Goal: Task Accomplishment & Management: Use online tool/utility

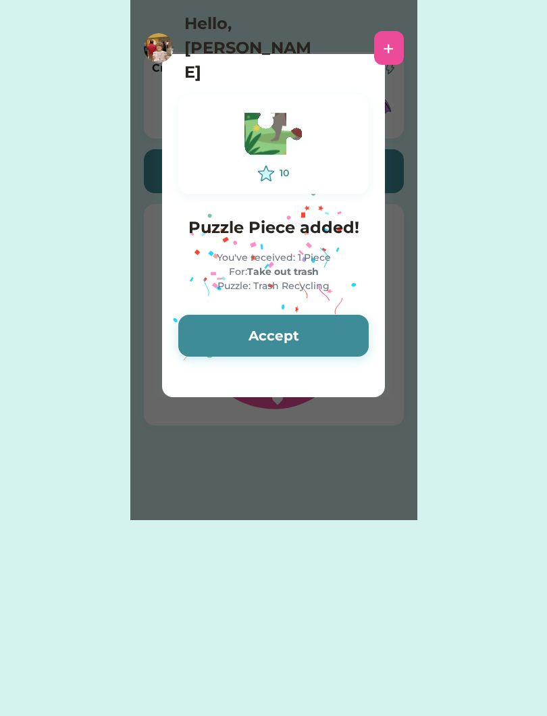
click at [349, 330] on button "Accept" at bounding box center [273, 336] width 191 height 42
click at [345, 341] on button "Accept" at bounding box center [273, 336] width 191 height 42
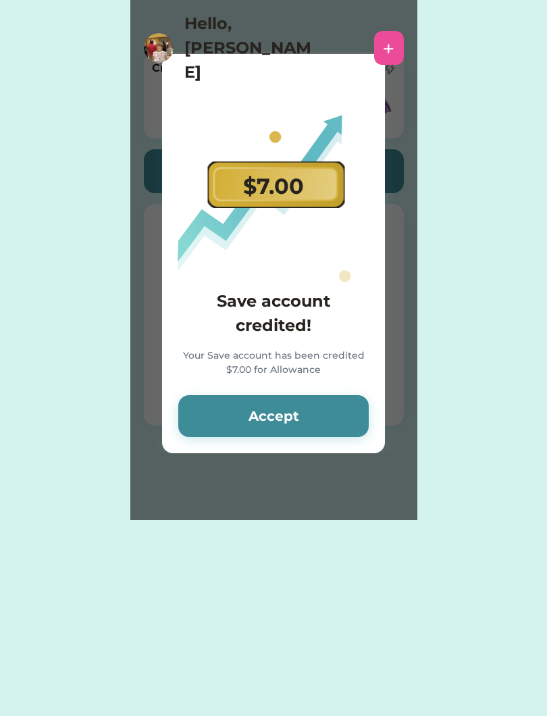
click at [353, 420] on button "Accept" at bounding box center [273, 416] width 191 height 42
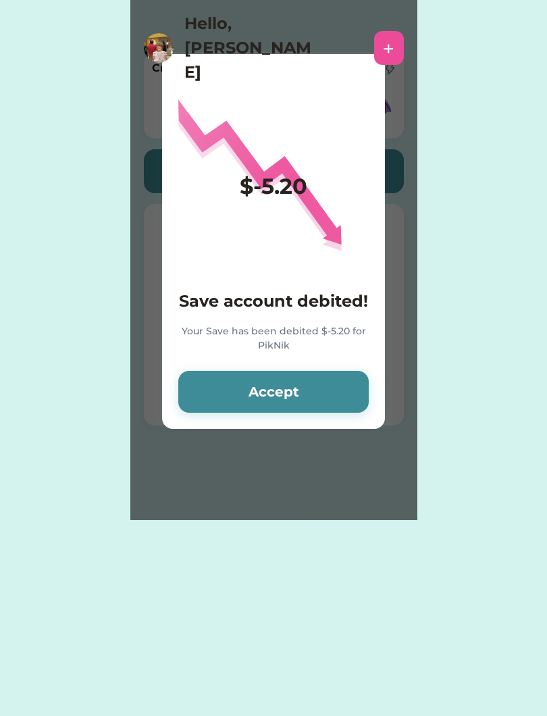
click at [341, 394] on button "Accept" at bounding box center [273, 392] width 191 height 42
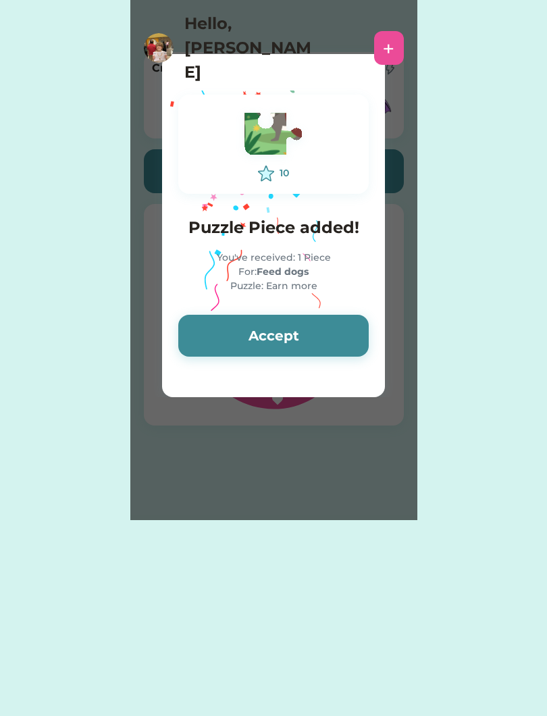
click at [340, 337] on button "Accept" at bounding box center [273, 336] width 191 height 42
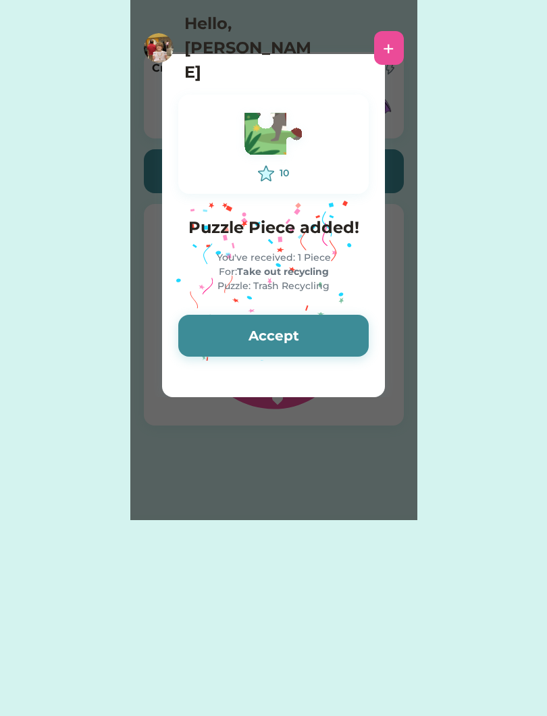
click at [320, 330] on button "Accept" at bounding box center [273, 336] width 191 height 42
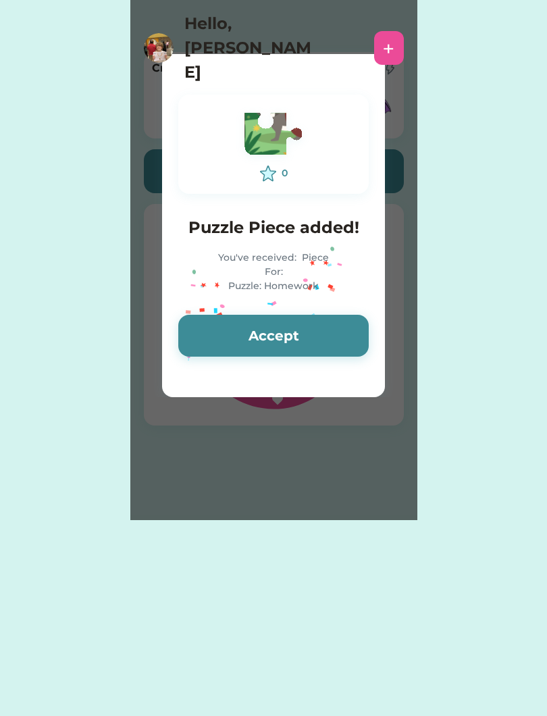
click at [324, 343] on button "Accept" at bounding box center [273, 336] width 191 height 42
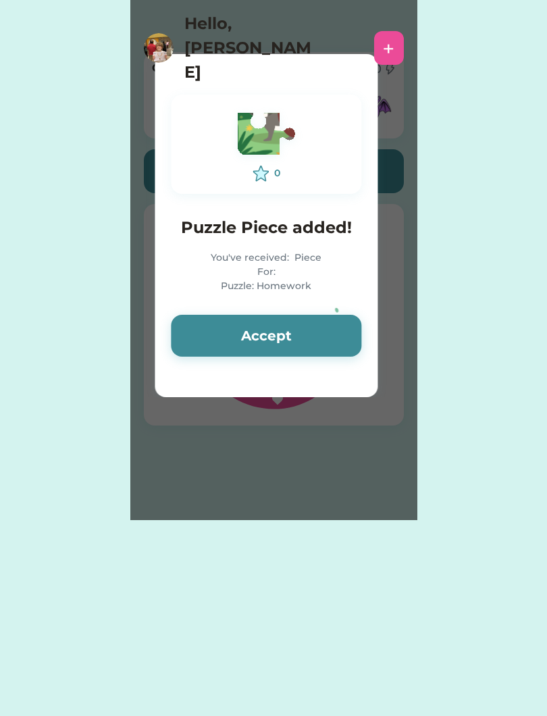
click at [328, 339] on button "Accept" at bounding box center [266, 336] width 191 height 42
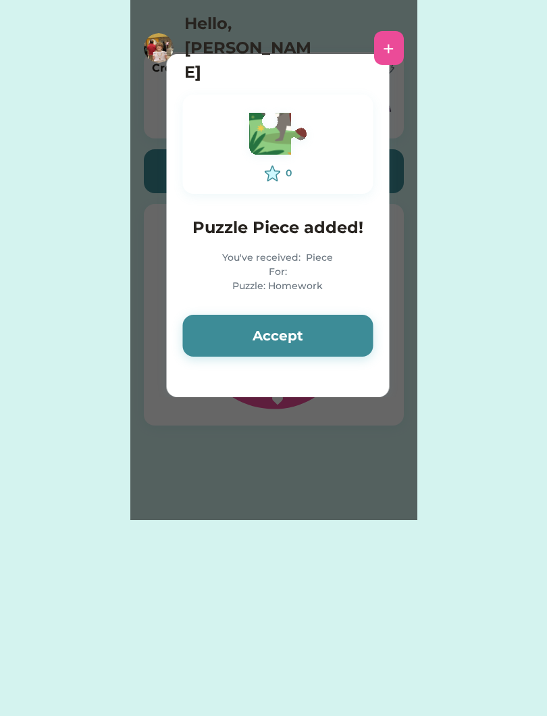
click at [322, 339] on button "Accept" at bounding box center [277, 336] width 191 height 42
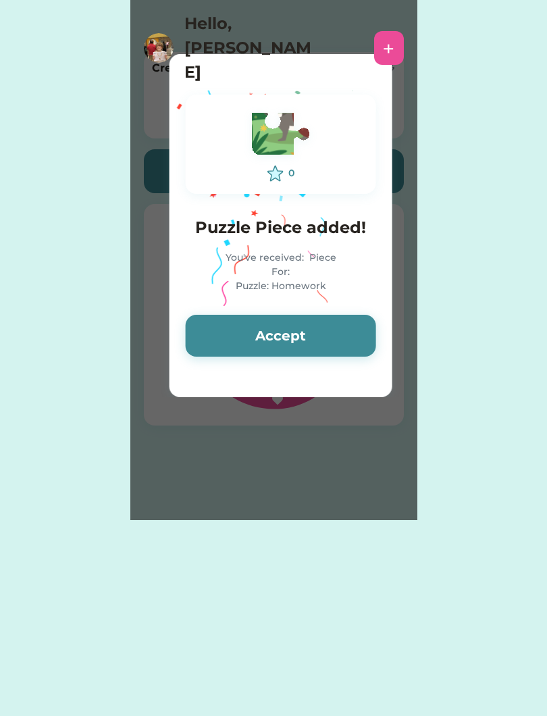
click at [356, 330] on button "Accept" at bounding box center [281, 336] width 191 height 42
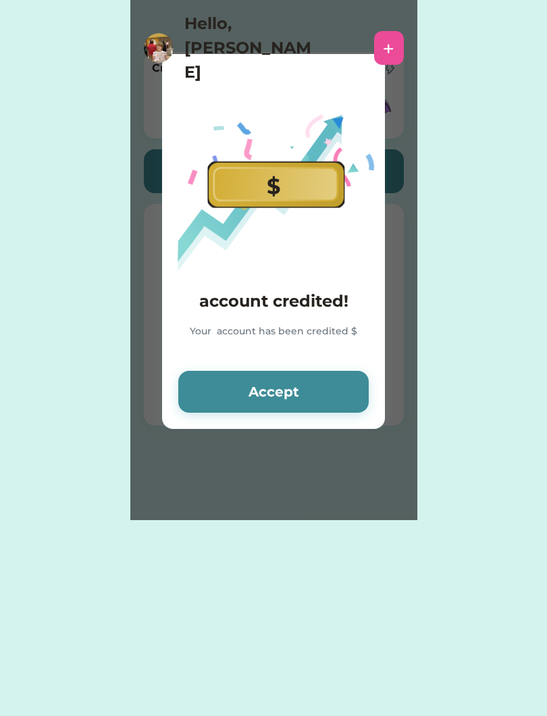
click at [352, 343] on div "Your account has been credited $" at bounding box center [273, 339] width 191 height 30
click at [347, 385] on button "Accept" at bounding box center [273, 392] width 191 height 42
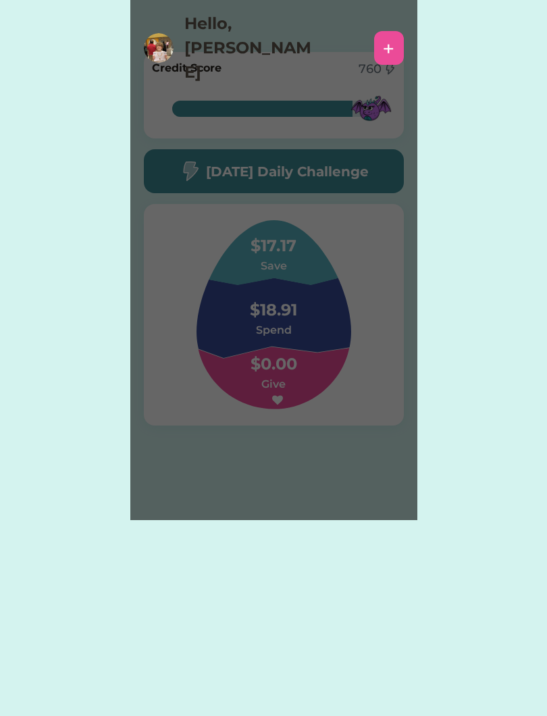
click at [479, 220] on div "Please wait $ account credited! Your account has been credited $ Accept 0 Puzzl…" at bounding box center [273, 260] width 547 height 520
click at [381, 169] on div "Please wait $ account credited! Your account has been credited $ Accept 0 Puzzl…" at bounding box center [273, 260] width 287 height 520
click at [387, 180] on div "Please wait $ account credited! Your account has been credited $ Accept 0 Puzzl…" at bounding box center [273, 260] width 287 height 520
click at [388, 184] on div "Please wait $ account credited! Your account has been credited $ Accept 0 Puzzl…" at bounding box center [273, 260] width 287 height 520
click at [394, 182] on div "Please wait $ account credited! Your account has been credited $ Accept 0 Puzzl…" at bounding box center [273, 260] width 287 height 520
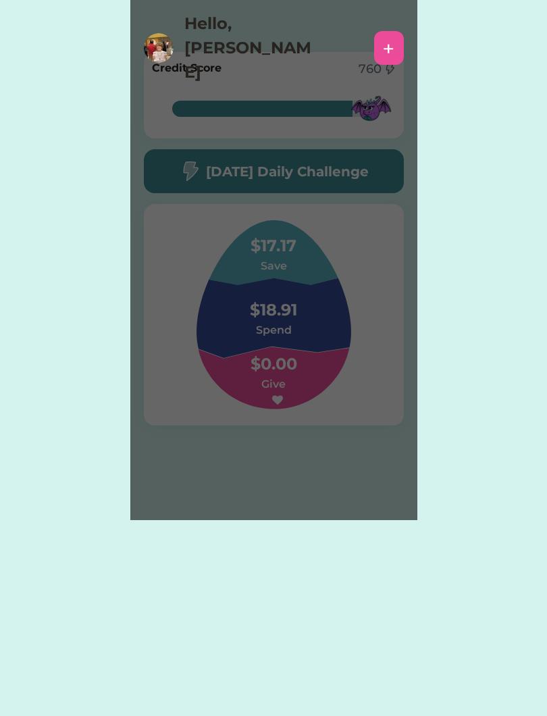
click at [395, 178] on div "Please wait $ account credited! Your account has been credited $ Accept 0 Puzzl…" at bounding box center [273, 260] width 287 height 520
click at [334, 167] on div "Please wait $ account credited! Your account has been credited $ Accept 0 Puzzl…" at bounding box center [273, 260] width 287 height 520
click at [395, 276] on div "Please wait $ account credited! Your account has been credited $ Accept 0 Puzzl…" at bounding box center [273, 260] width 287 height 520
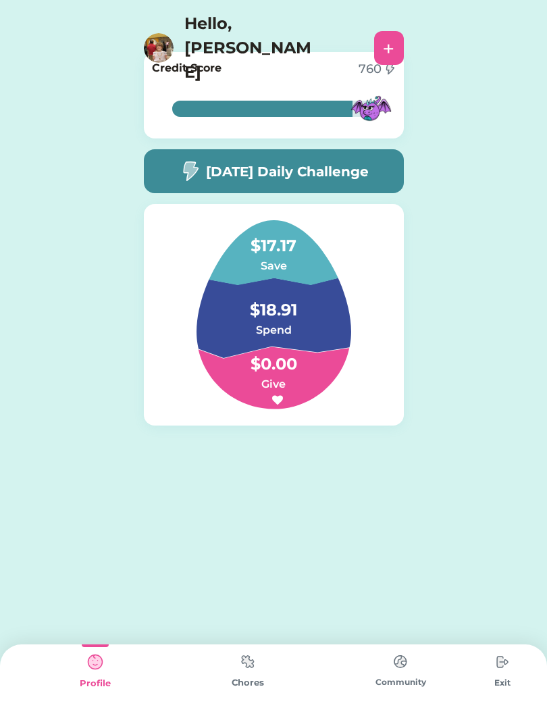
click at [365, 182] on div "[DATE] Daily Challenge" at bounding box center [274, 171] width 260 height 44
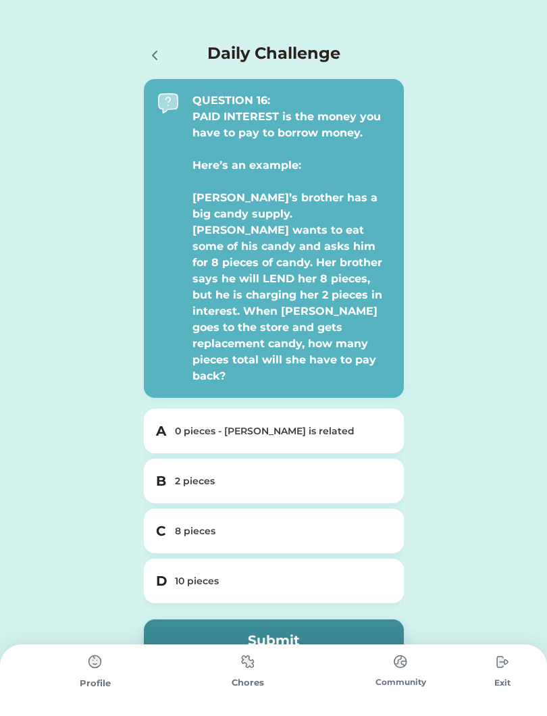
click at [174, 459] on div "B 2 pieces" at bounding box center [274, 481] width 260 height 45
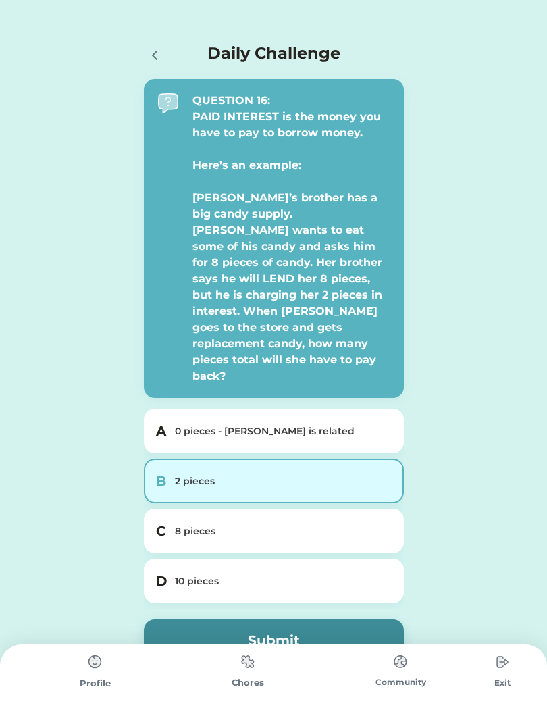
click at [197, 620] on button "Submit" at bounding box center [274, 641] width 260 height 42
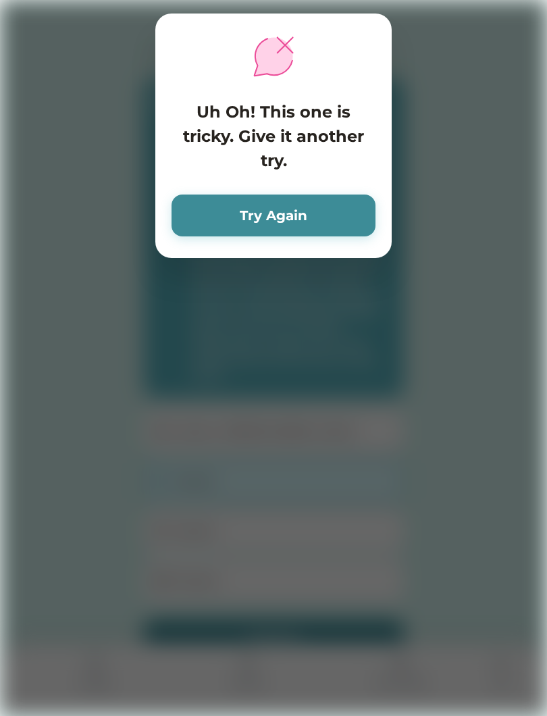
click at [208, 224] on button "Try Again" at bounding box center [274, 216] width 204 height 42
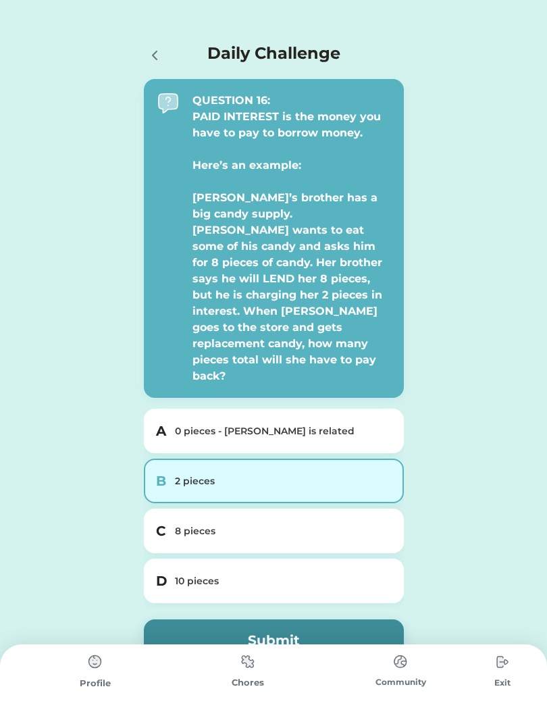
click at [185, 509] on div "C 8 pieces" at bounding box center [274, 531] width 260 height 45
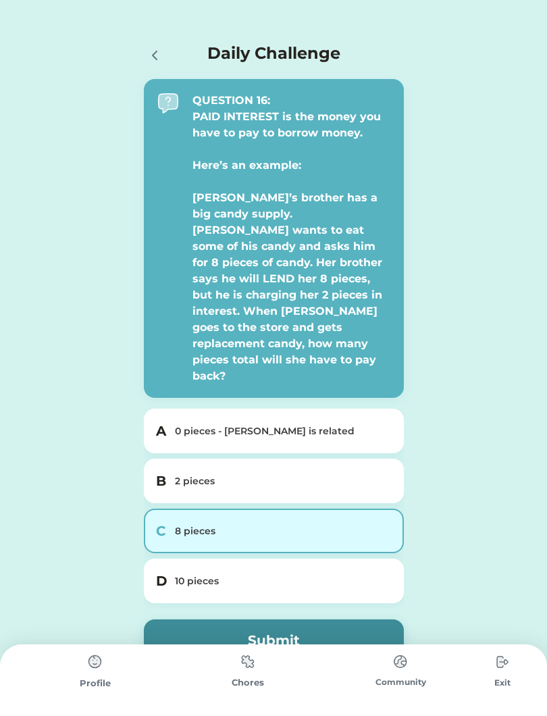
click at [215, 620] on button "Submit" at bounding box center [274, 641] width 260 height 42
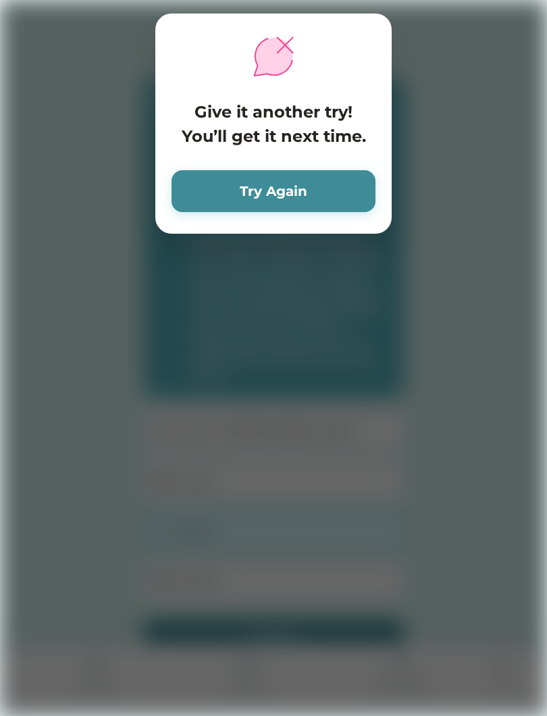
click at [363, 181] on button "Try Again" at bounding box center [274, 191] width 204 height 42
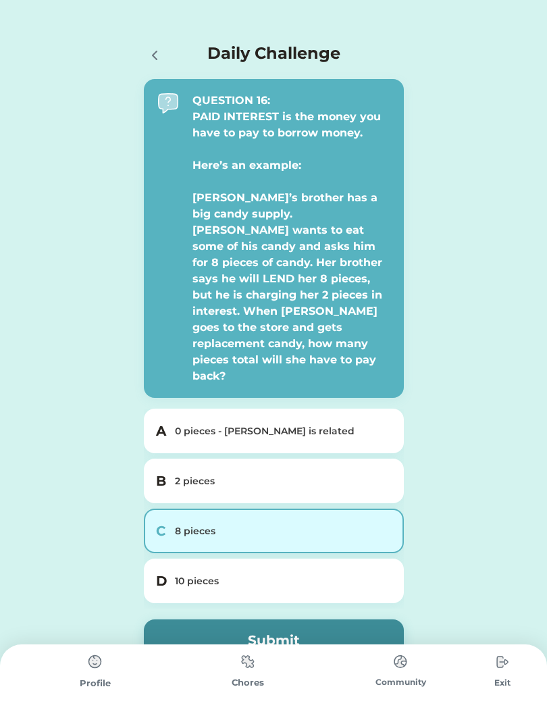
click at [166, 559] on div "D 10 pieces" at bounding box center [274, 581] width 260 height 45
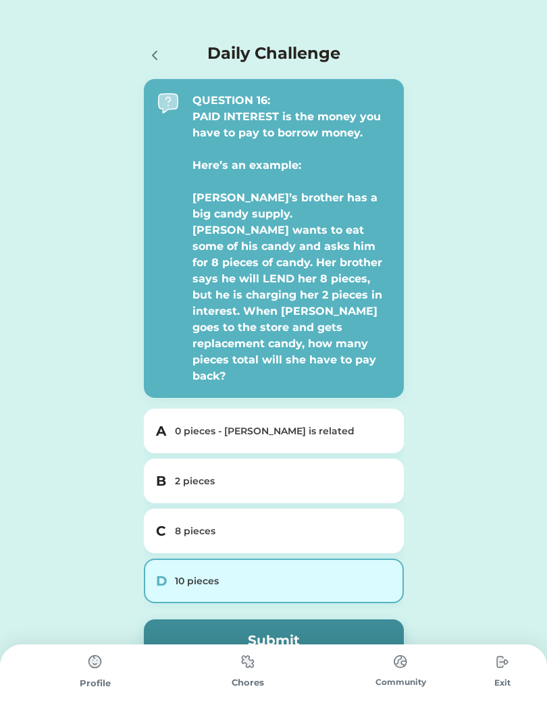
click at [162, 620] on button "Submit" at bounding box center [274, 641] width 260 height 42
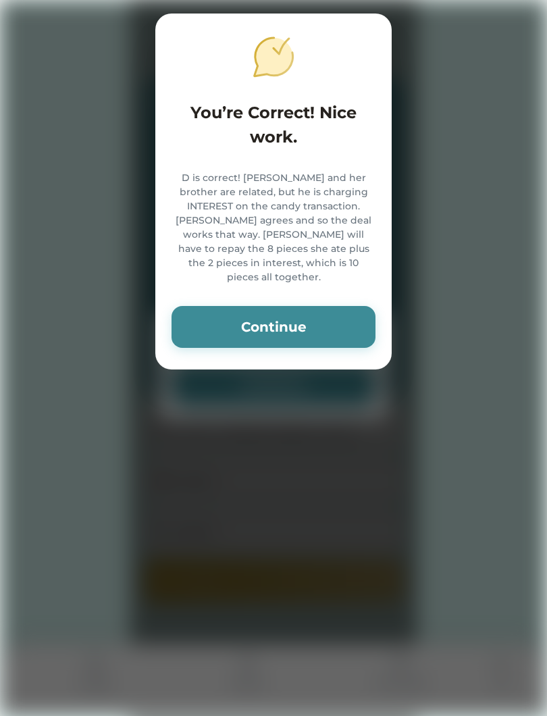
click at [370, 328] on button "Continue" at bounding box center [274, 327] width 204 height 42
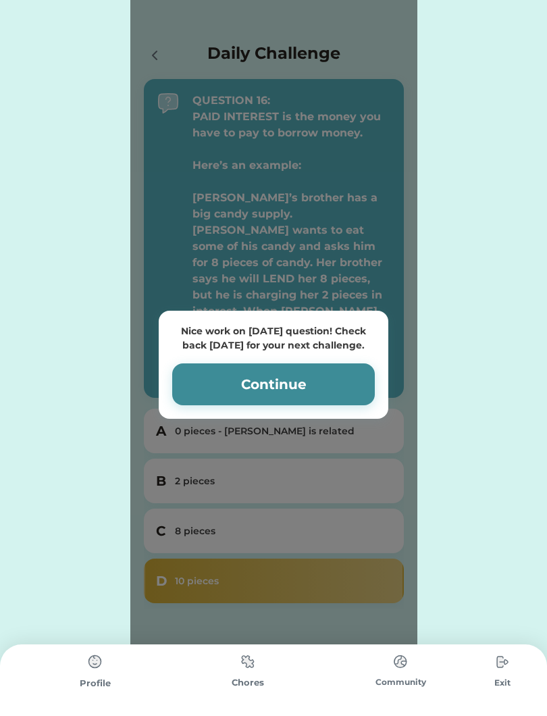
click at [347, 364] on button "Continue" at bounding box center [273, 385] width 203 height 42
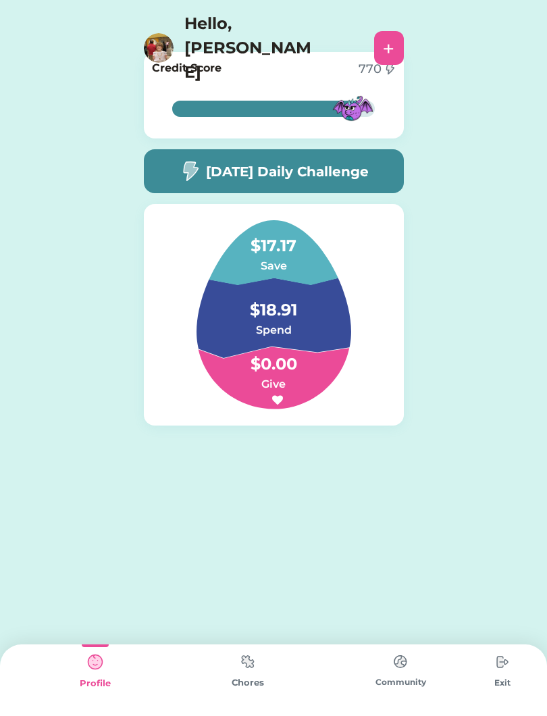
click at [245, 671] on img at bounding box center [248, 662] width 27 height 26
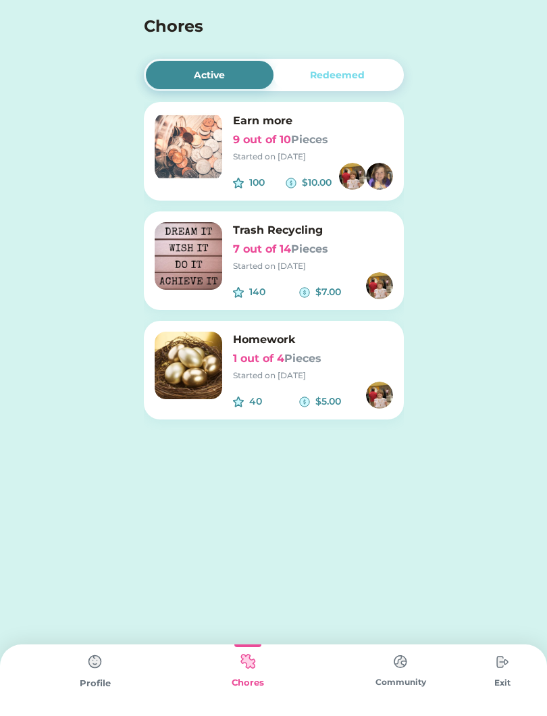
click at [267, 155] on div "Started on 9/12/25" at bounding box center [313, 157] width 160 height 12
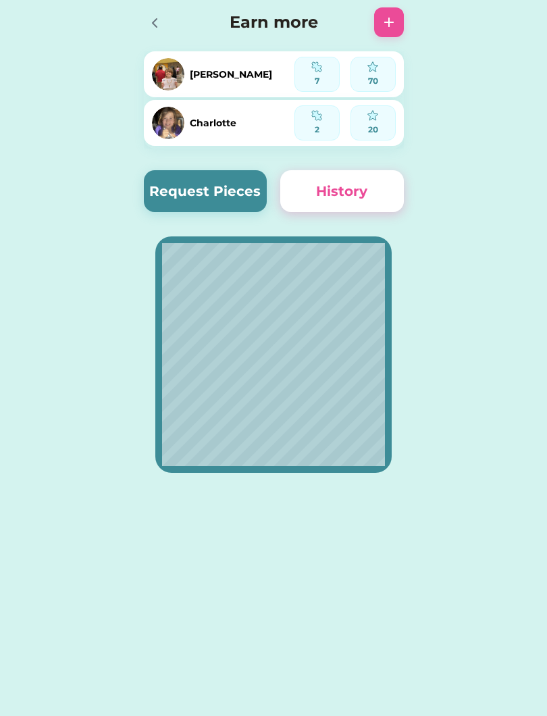
click at [235, 195] on button "Request Pieces" at bounding box center [206, 191] width 124 height 42
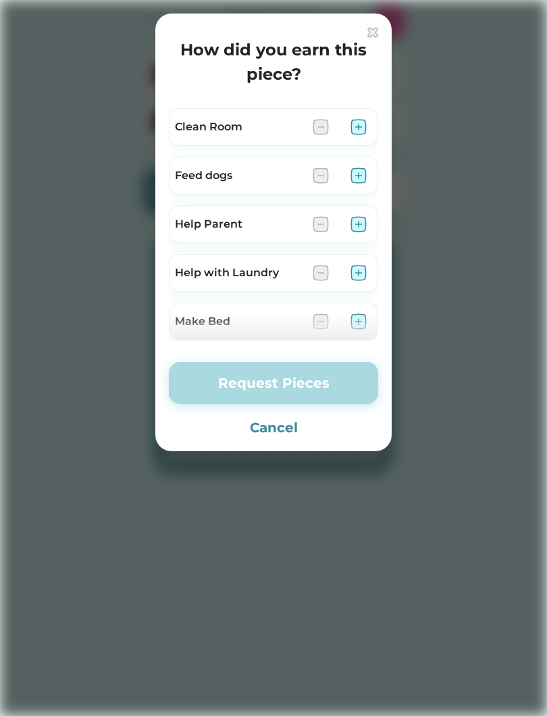
scroll to position [-1, 0]
click at [353, 42] on h4 "How did you earn this piece?" at bounding box center [274, 62] width 210 height 49
click at [420, 94] on div at bounding box center [273, 358] width 547 height 716
